Goal: Task Accomplishment & Management: Use online tool/utility

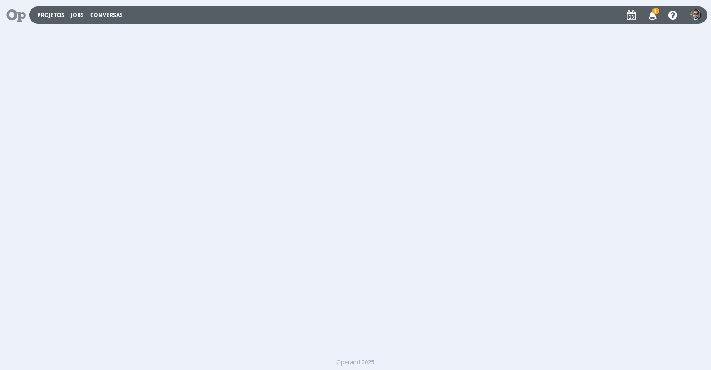
click at [656, 17] on icon "button" at bounding box center [653, 14] width 16 height 15
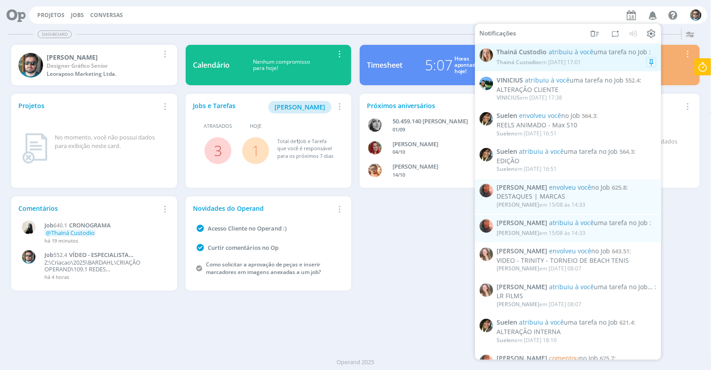
click at [624, 56] on span "atribuiu à você uma tarefa no Job" at bounding box center [597, 52] width 99 height 9
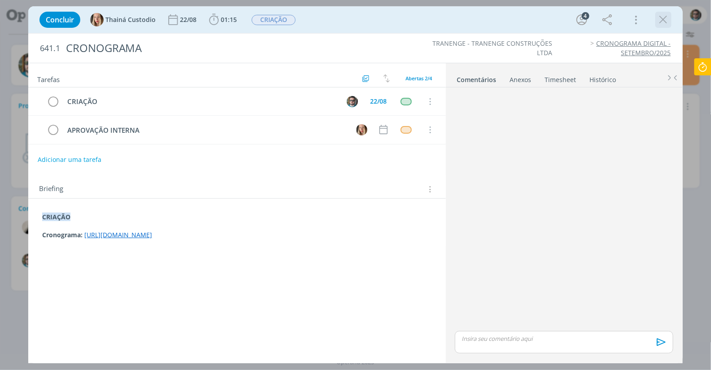
click at [665, 21] on icon "dialog" at bounding box center [663, 19] width 13 height 13
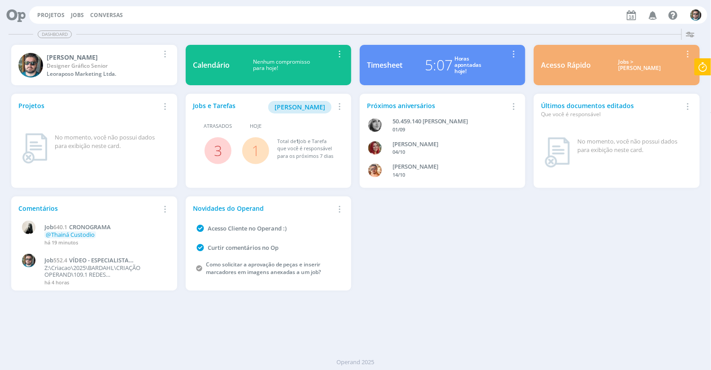
click at [700, 68] on div "Projetos Jobs Conversas Notificações Thainá Custodio atribuiu à você uma tarefa…" at bounding box center [355, 185] width 711 height 370
click at [702, 68] on icon at bounding box center [703, 66] width 16 height 17
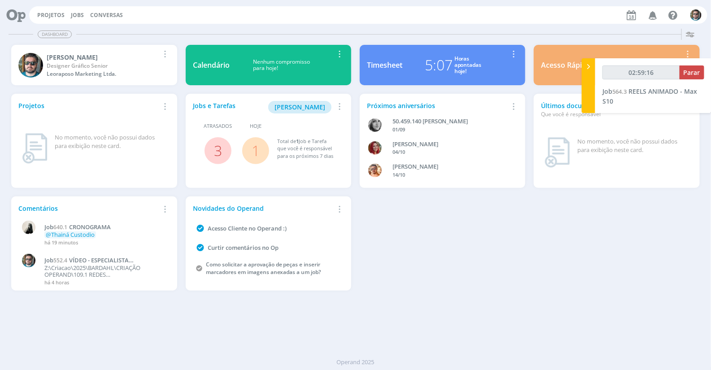
type input "02:59:17"
click at [683, 74] on button "Parar" at bounding box center [691, 72] width 25 height 14
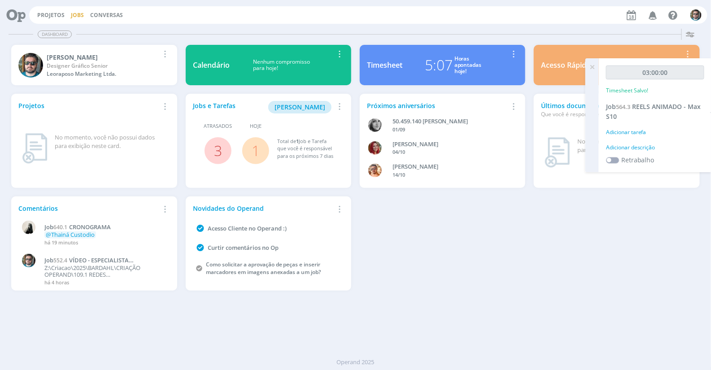
click at [72, 13] on link "Jobs" at bounding box center [77, 15] width 13 height 8
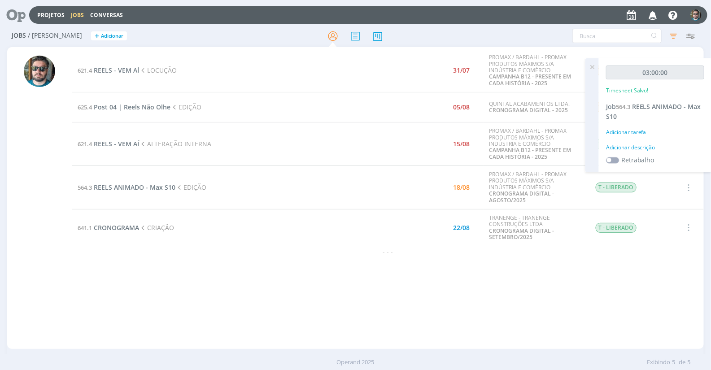
click at [596, 68] on icon at bounding box center [592, 66] width 16 height 17
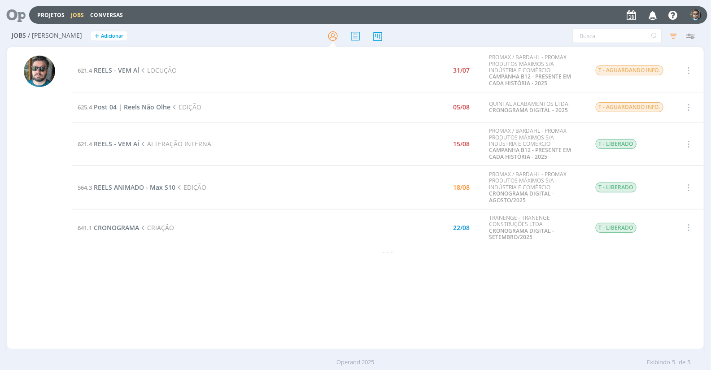
click at [298, 313] on div "621.4 REELS - VEM AÍ LOCUÇÃO 31/07 PROMAX / BARDAHL - PROMAX PRODUTOS MÁXIMOS S…" at bounding box center [387, 198] width 631 height 298
click at [138, 185] on span "REELS ANIMADO - Max S10" at bounding box center [135, 187] width 82 height 9
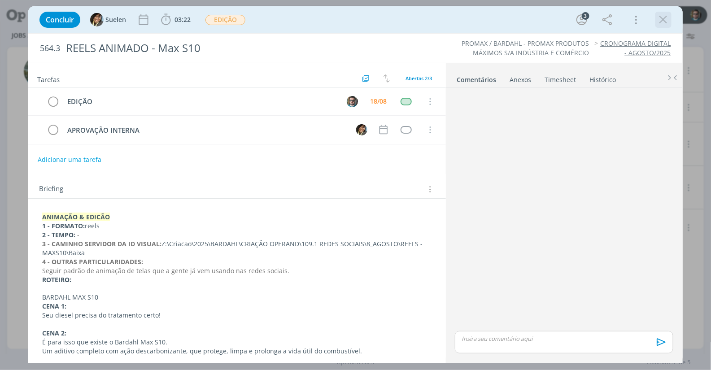
click at [663, 20] on icon "dialog" at bounding box center [663, 19] width 13 height 13
